Goal: Task Accomplishment & Management: Use online tool/utility

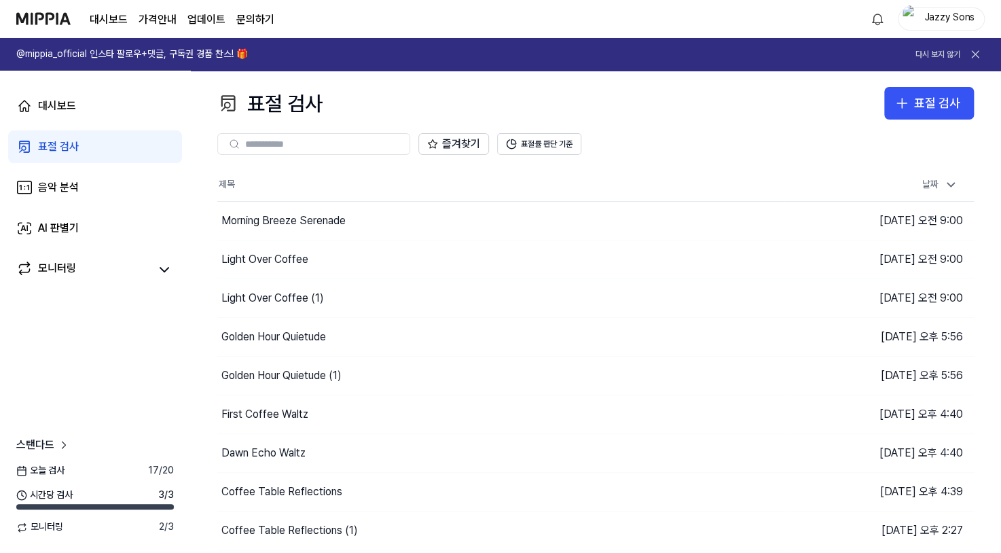
click at [79, 145] on link "표절 검사" at bounding box center [95, 146] width 174 height 33
click at [910, 103] on icon "button" at bounding box center [902, 103] width 16 height 16
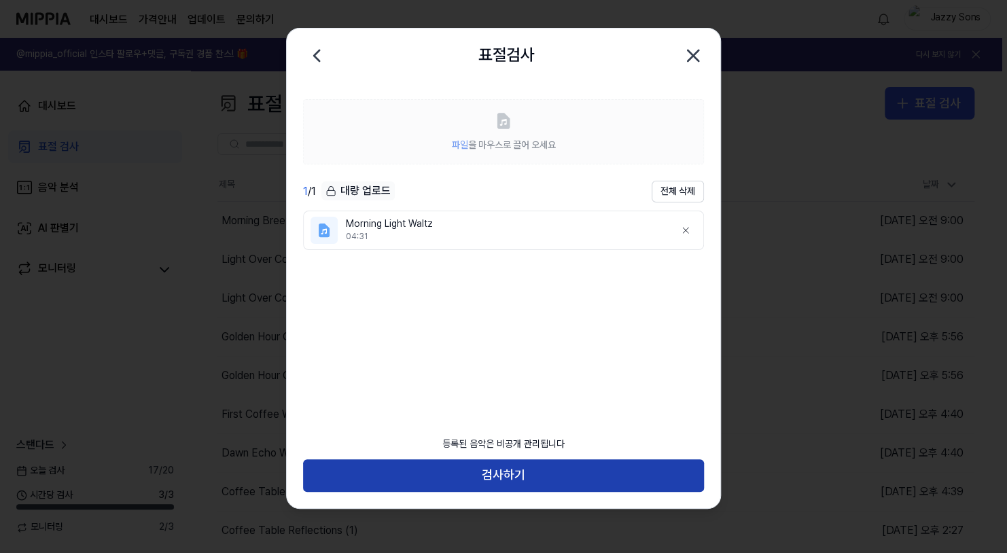
click at [519, 478] on button "검사하기" at bounding box center [503, 475] width 401 height 33
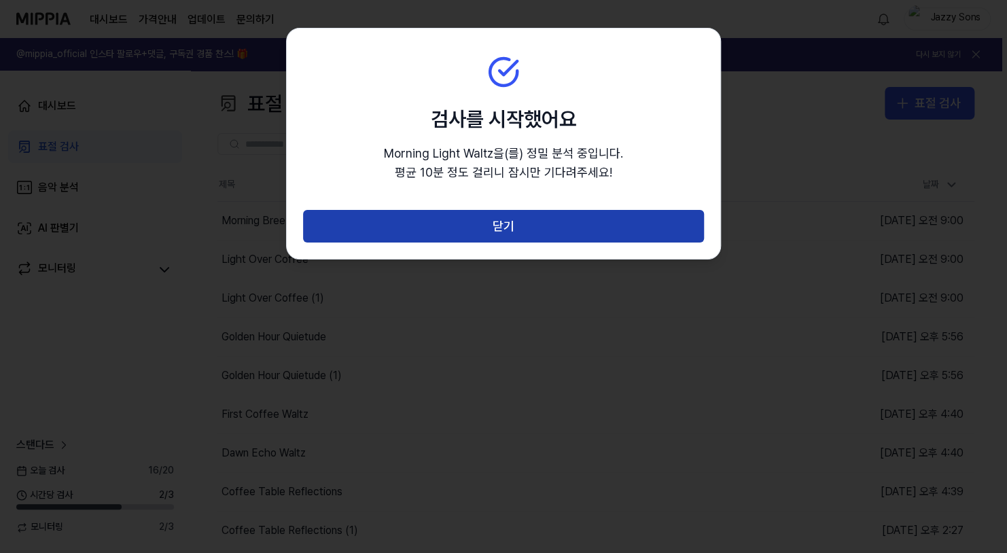
click at [498, 229] on button "닫기" at bounding box center [503, 226] width 401 height 33
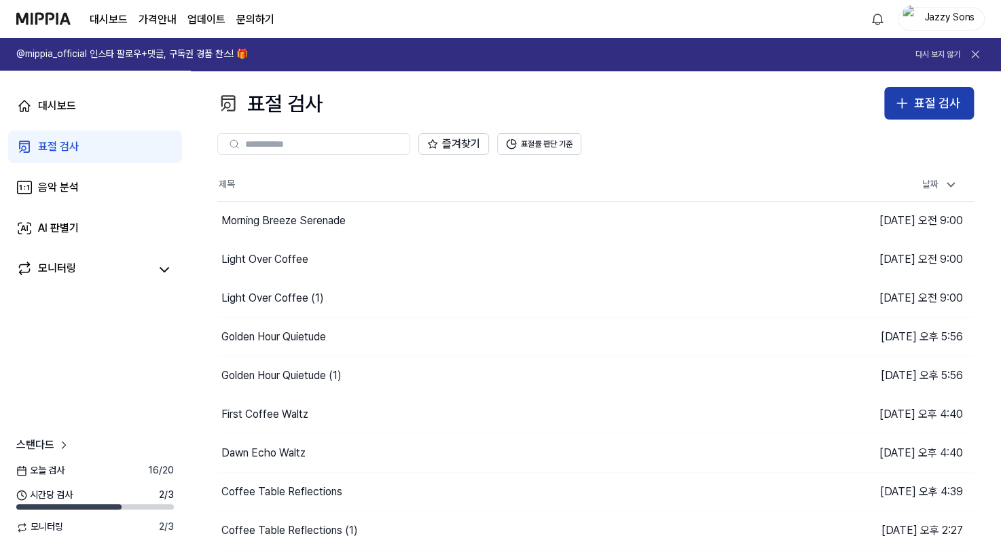
click at [893, 108] on button "표절 검사" at bounding box center [929, 103] width 90 height 33
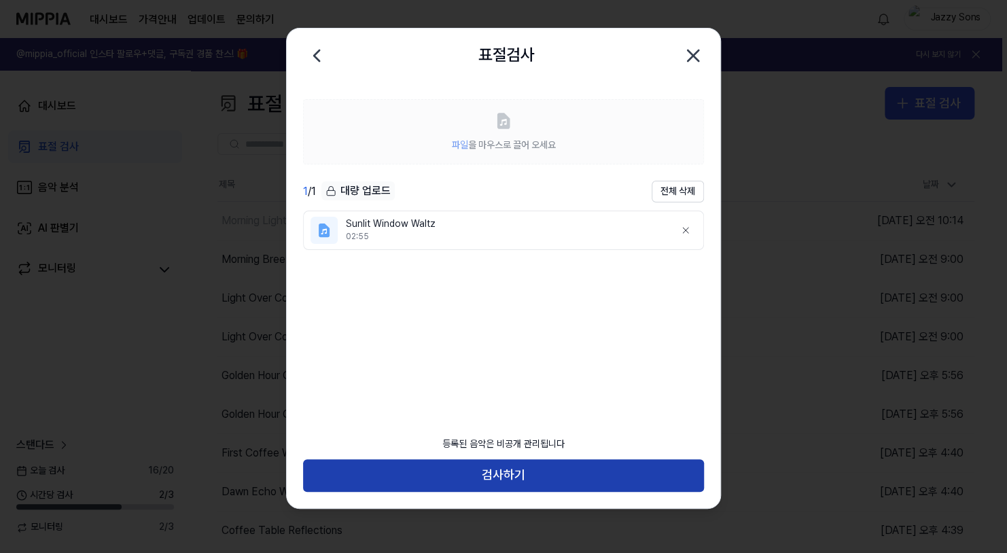
click at [406, 480] on button "검사하기" at bounding box center [503, 475] width 401 height 33
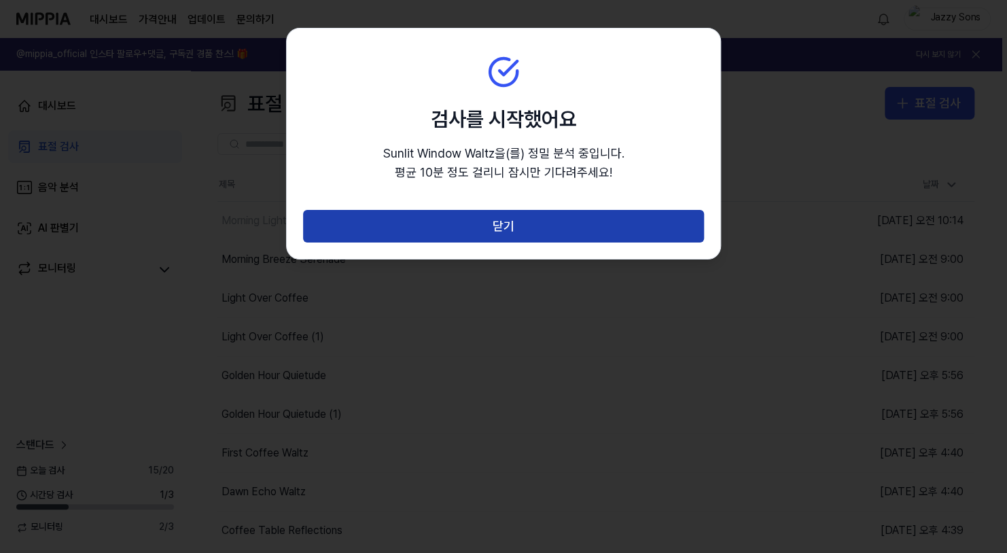
click at [479, 238] on button "닫기" at bounding box center [503, 226] width 401 height 33
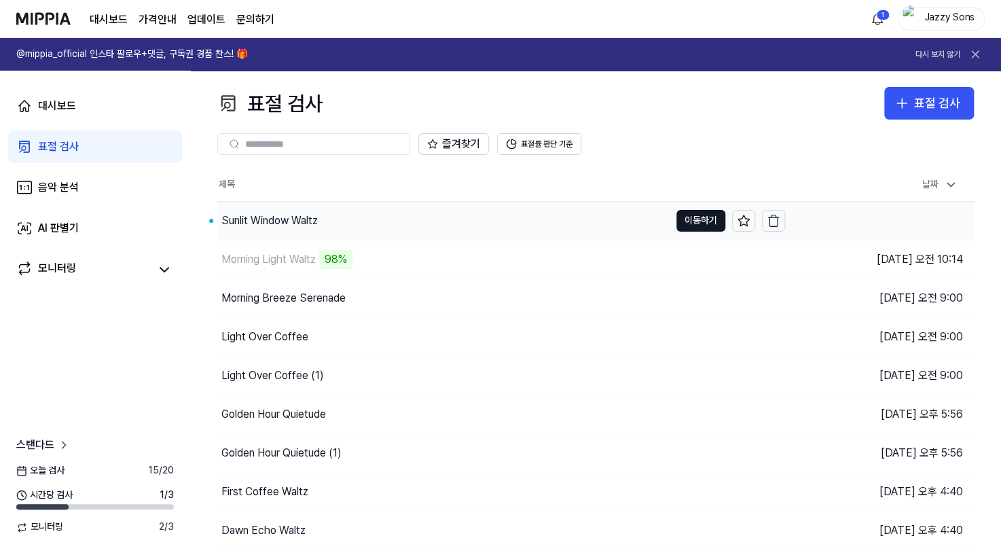
click at [289, 222] on div "Sunlit Window Waltz" at bounding box center [269, 221] width 96 height 16
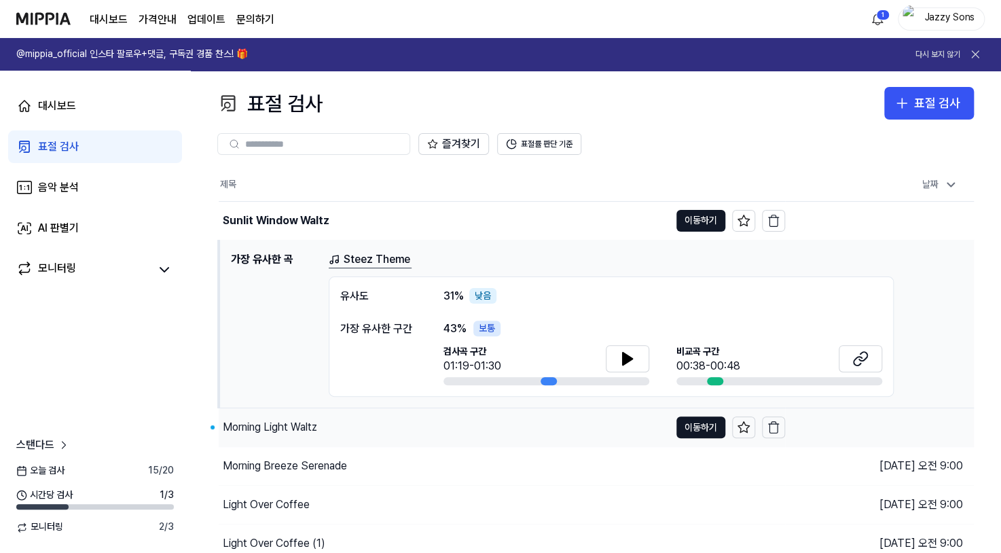
click at [286, 436] on div "Morning Light Waltz" at bounding box center [444, 427] width 451 height 38
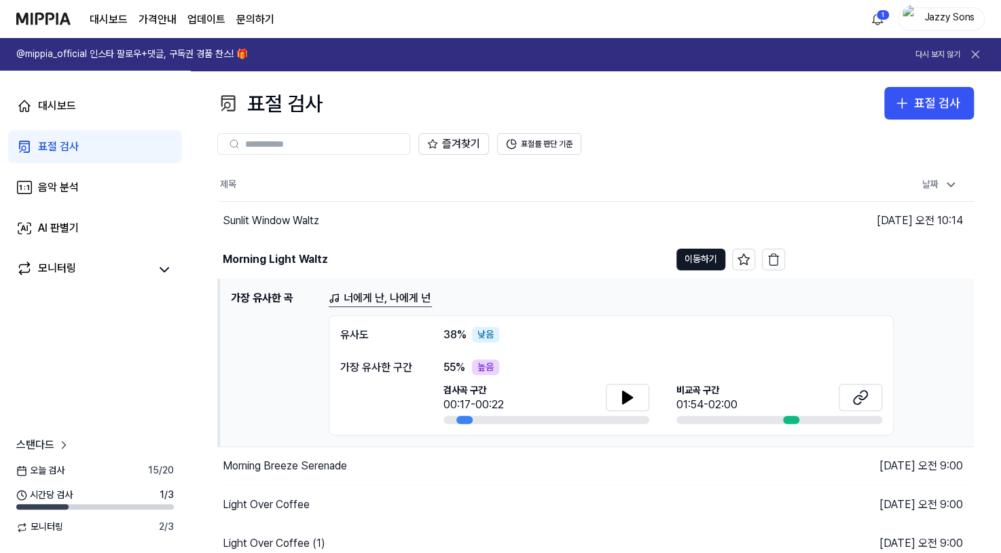
click at [60, 145] on div "표절 검사" at bounding box center [58, 147] width 41 height 16
click at [58, 108] on div "대시보드" at bounding box center [57, 106] width 38 height 16
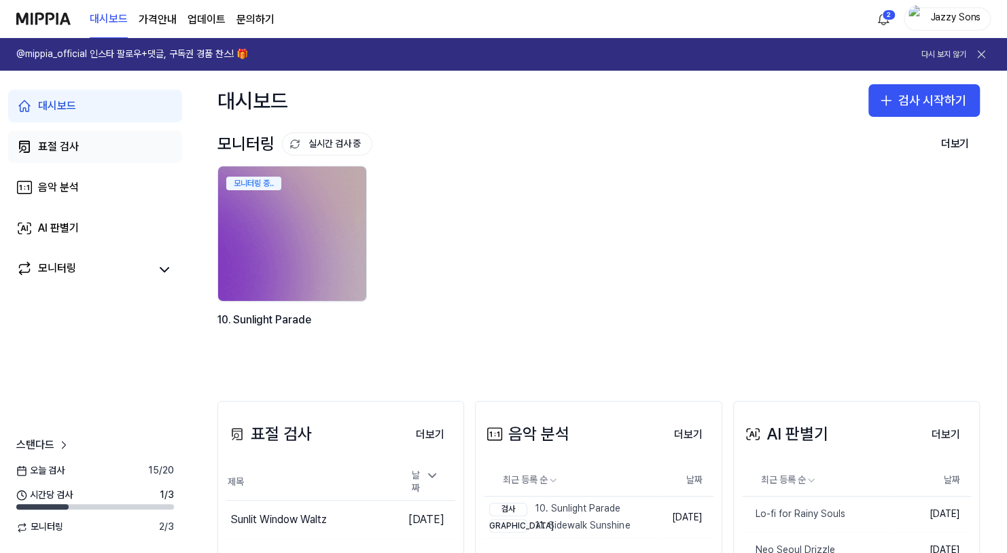
click at [49, 143] on div "표절 검사" at bounding box center [58, 147] width 41 height 16
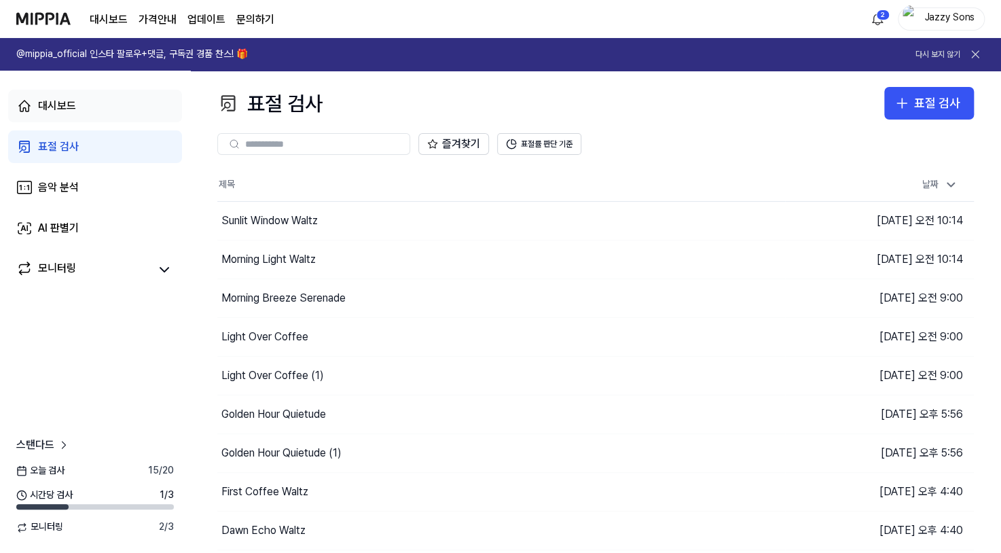
click at [59, 112] on div "대시보드" at bounding box center [57, 106] width 38 height 16
